Goal: Navigation & Orientation: Find specific page/section

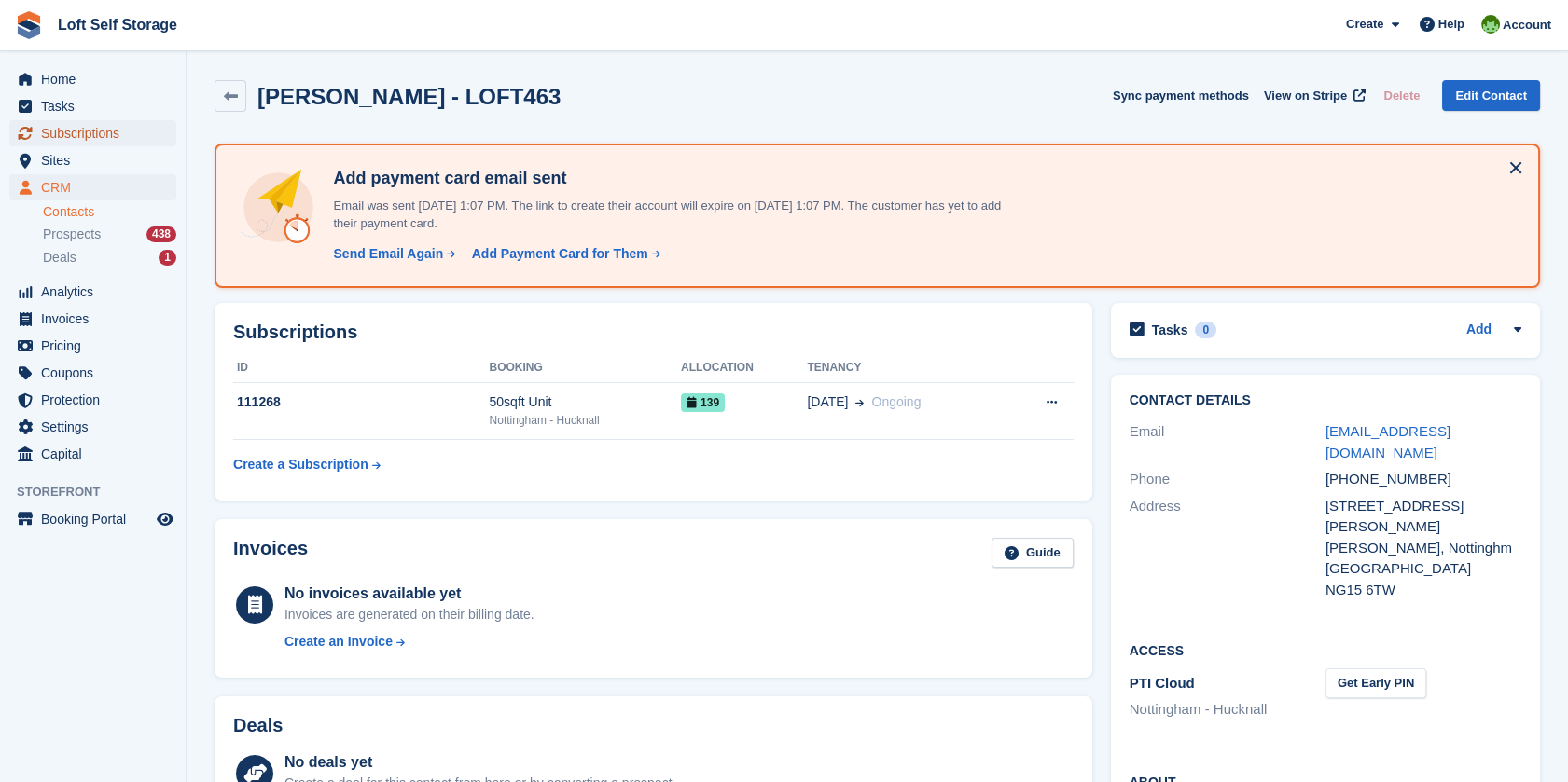
click at [90, 142] on span "Subscriptions" at bounding box center [97, 133] width 112 height 26
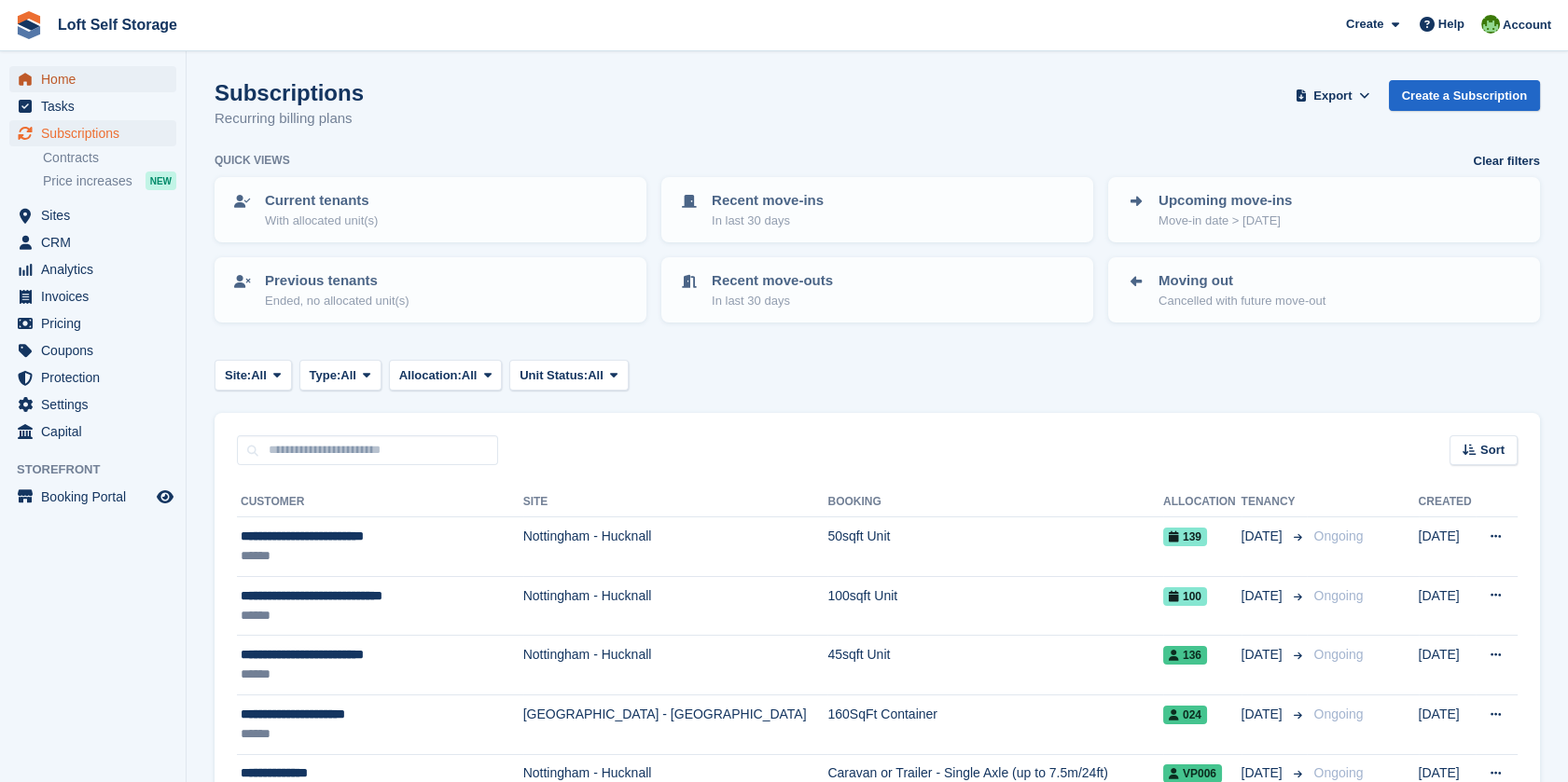
click at [78, 74] on span "Home" at bounding box center [97, 80] width 112 height 26
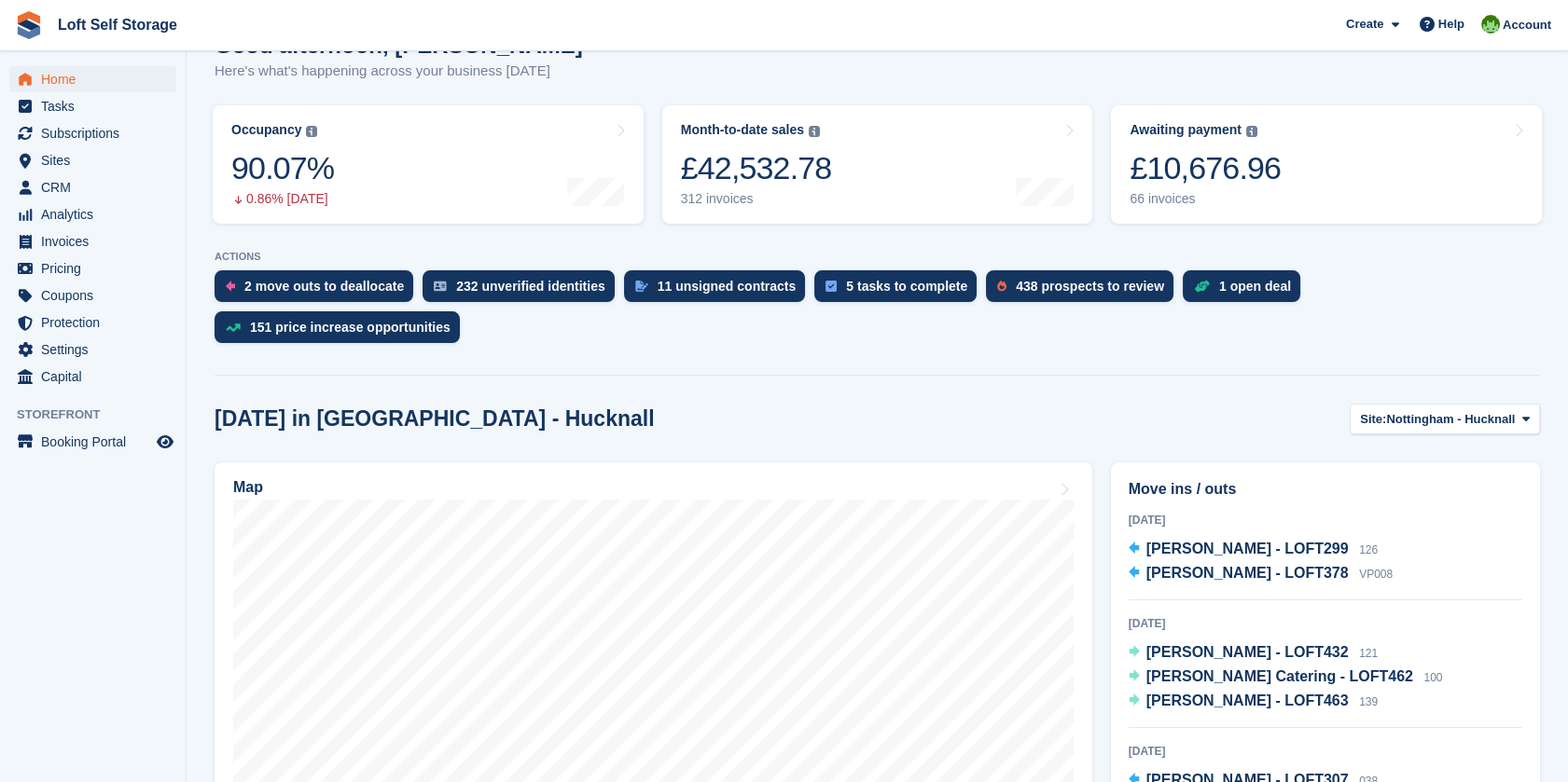
scroll to position [414, 0]
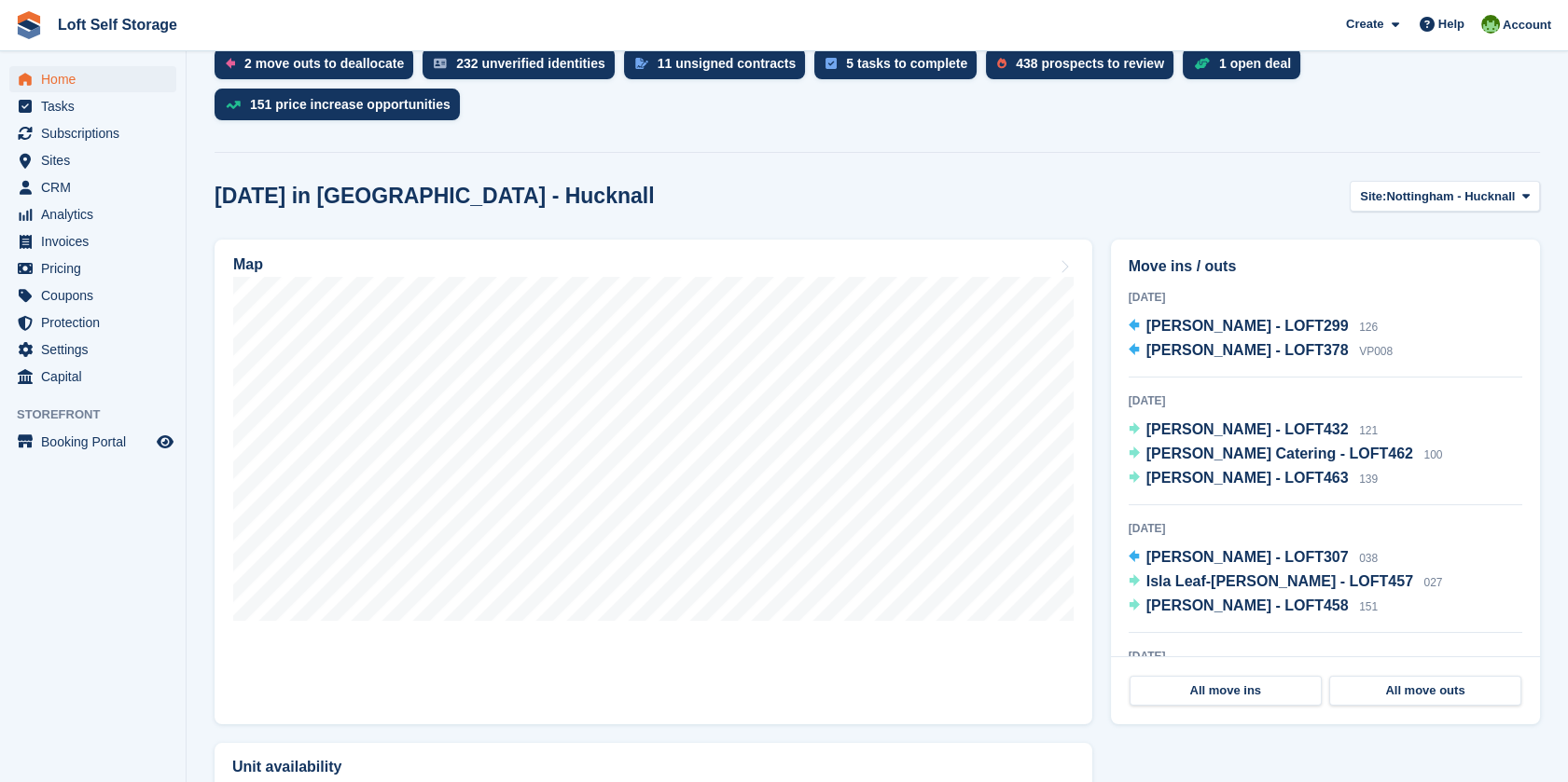
click at [121, 590] on aside "Home Tasks Subscriptions Subscriptions Subscriptions Contracts Price increases …" at bounding box center [93, 396] width 186 height 689
click at [819, 608] on link "Map" at bounding box center [654, 482] width 878 height 485
